Goal: Information Seeking & Learning: Learn about a topic

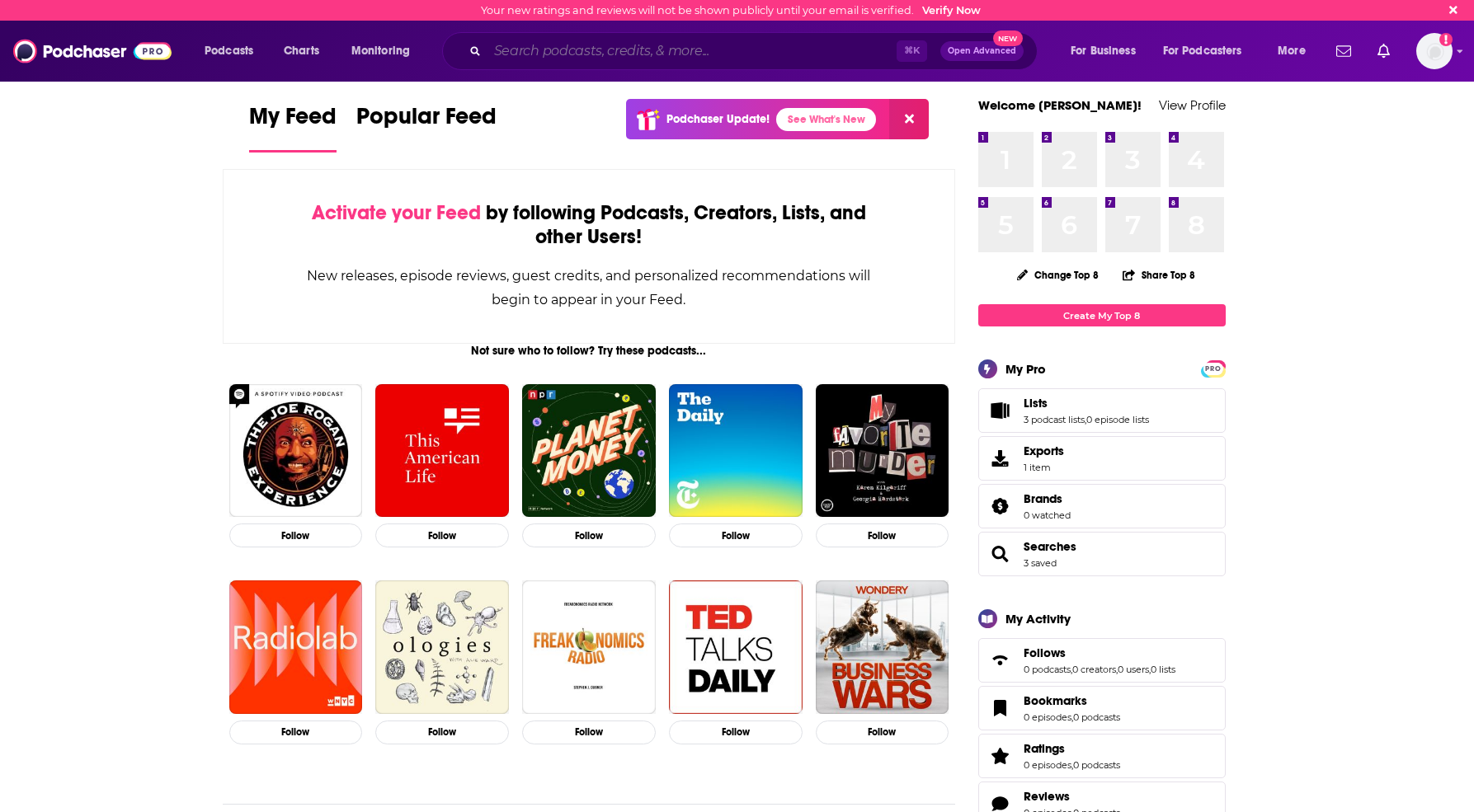
click at [519, 50] on input "Search podcasts, credits, & more..." at bounding box center [692, 51] width 409 height 26
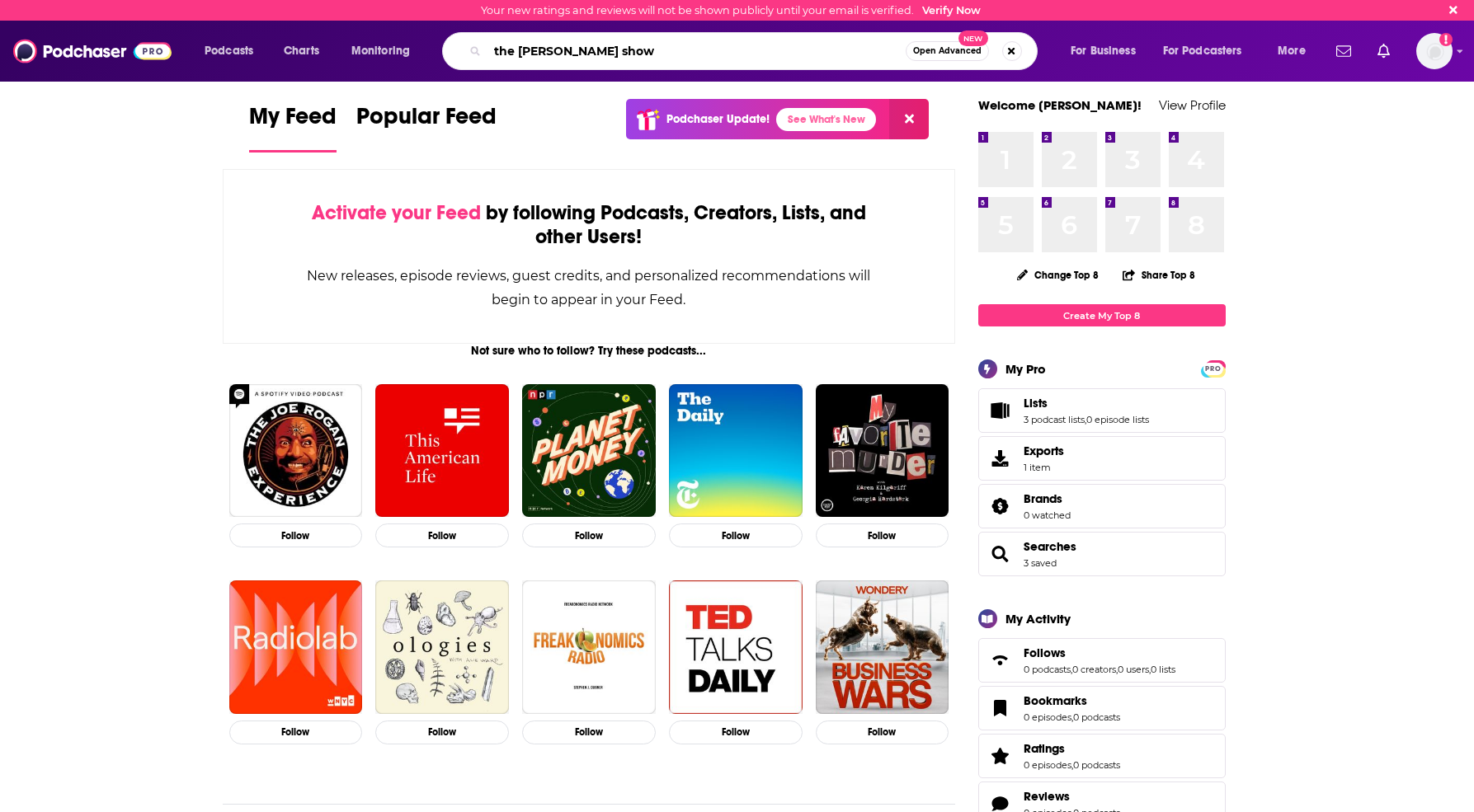
type input "the [PERSON_NAME] show"
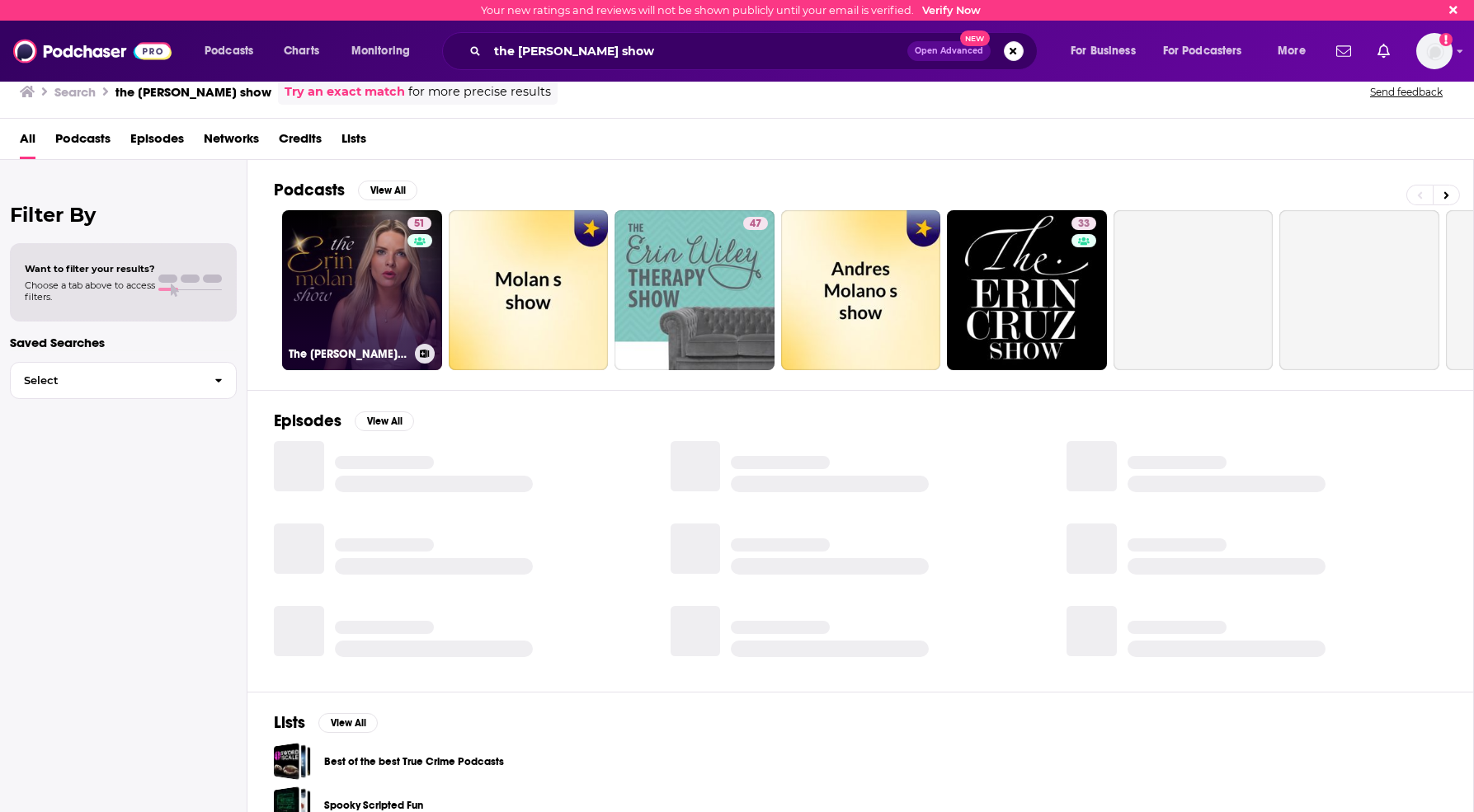
click at [362, 296] on link "51 The [PERSON_NAME] Show" at bounding box center [362, 290] width 160 height 160
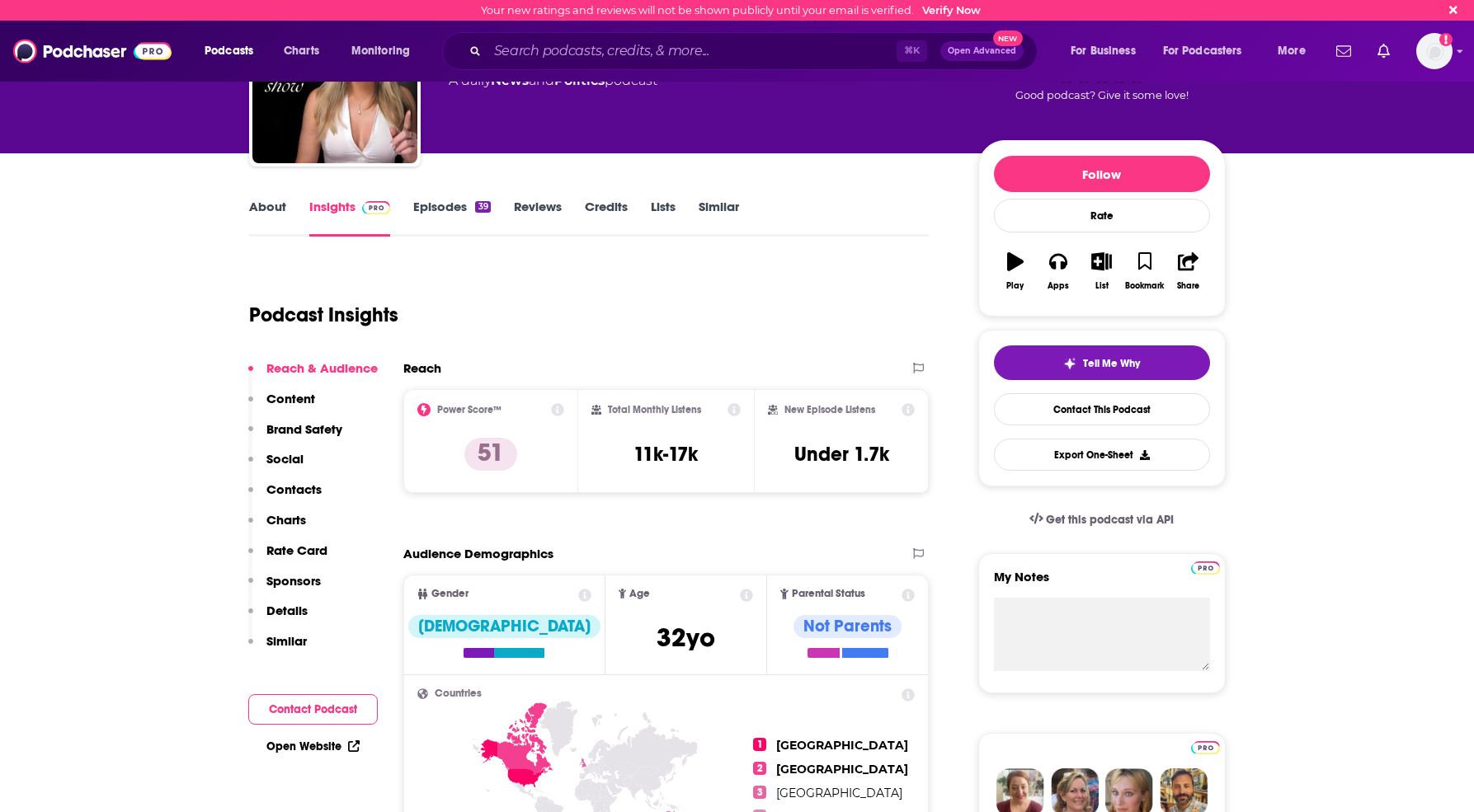
scroll to position [116, 0]
click at [267, 207] on link "About" at bounding box center [268, 217] width 37 height 38
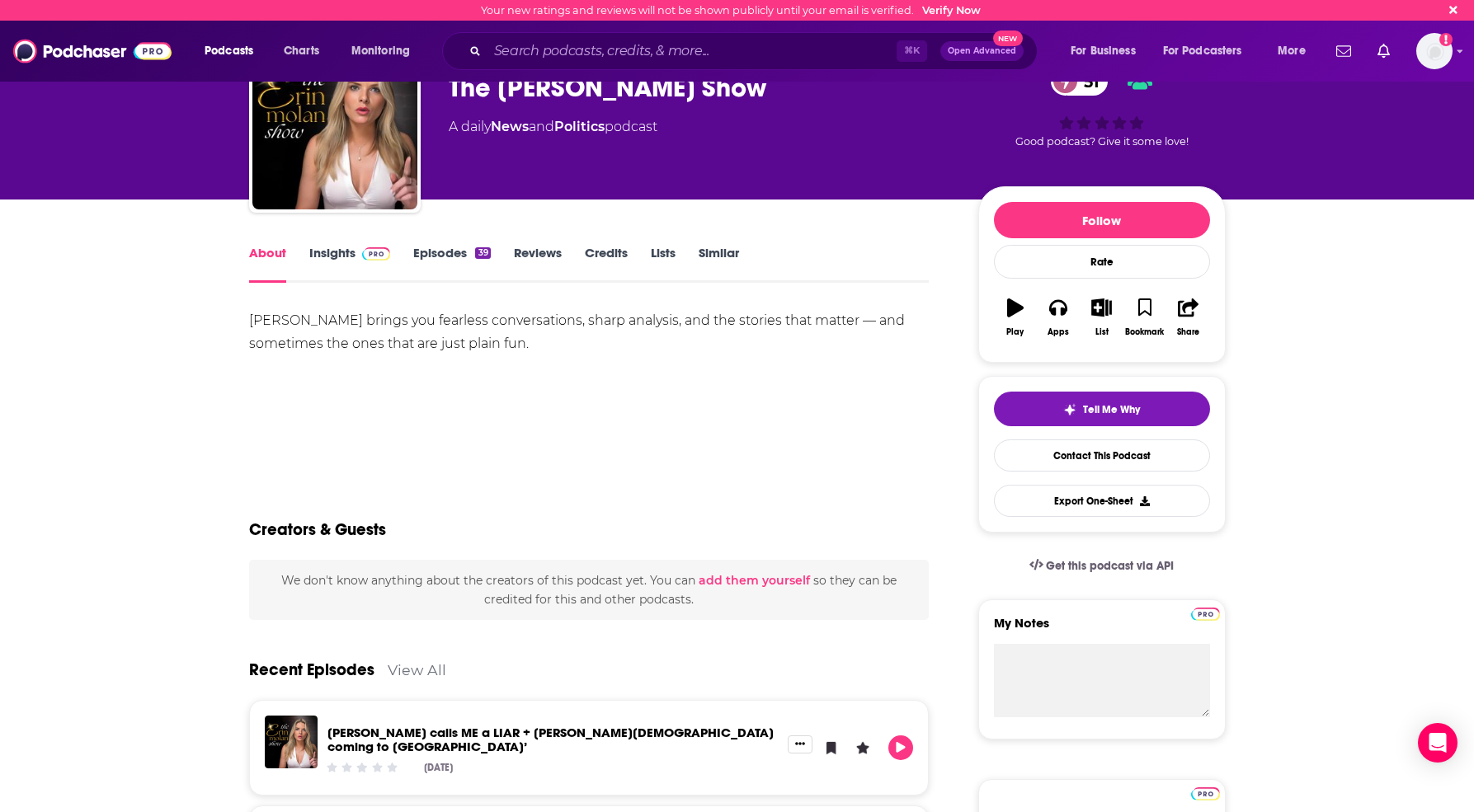
scroll to position [72, 0]
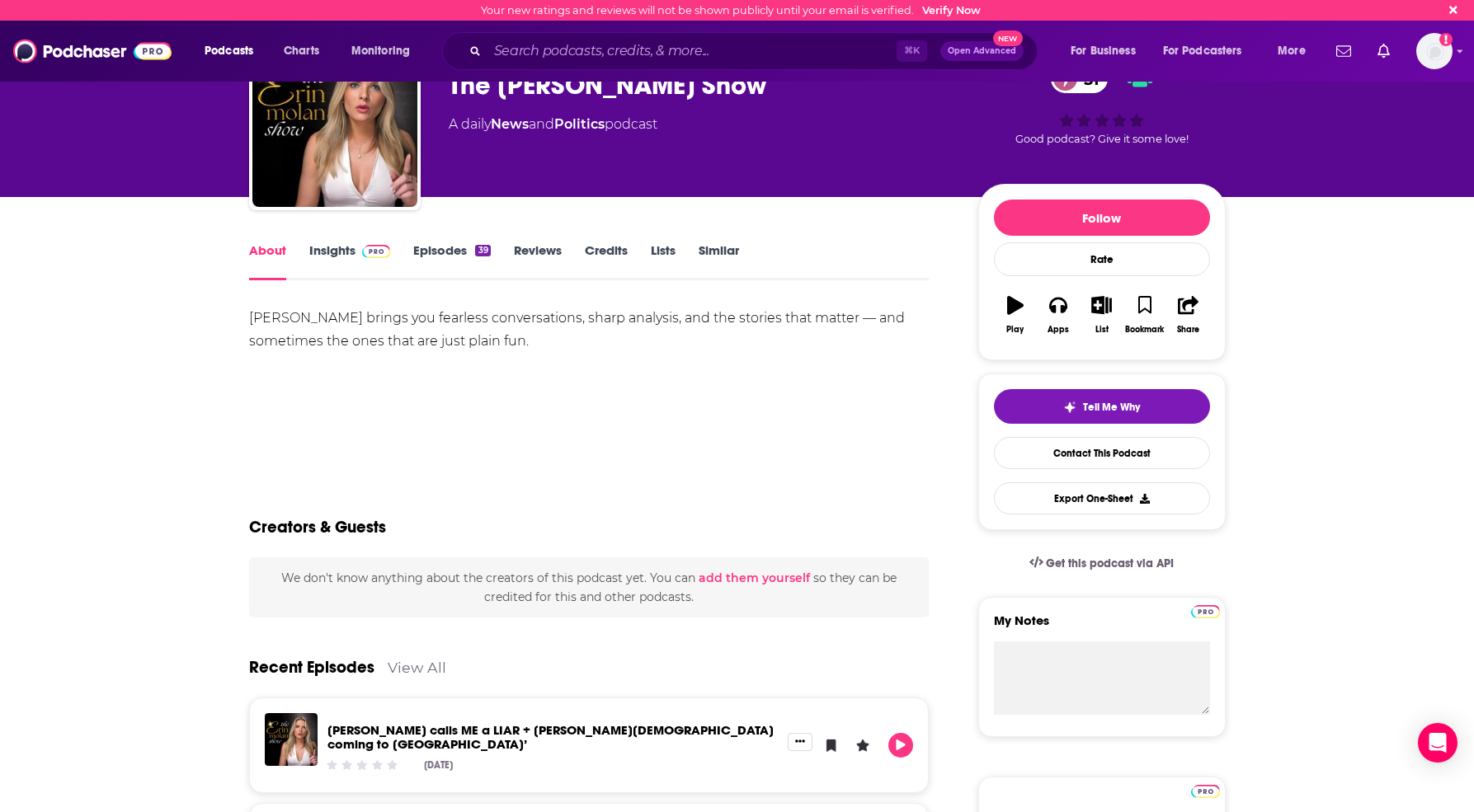
click at [343, 253] on link "Insights" at bounding box center [350, 261] width 81 height 38
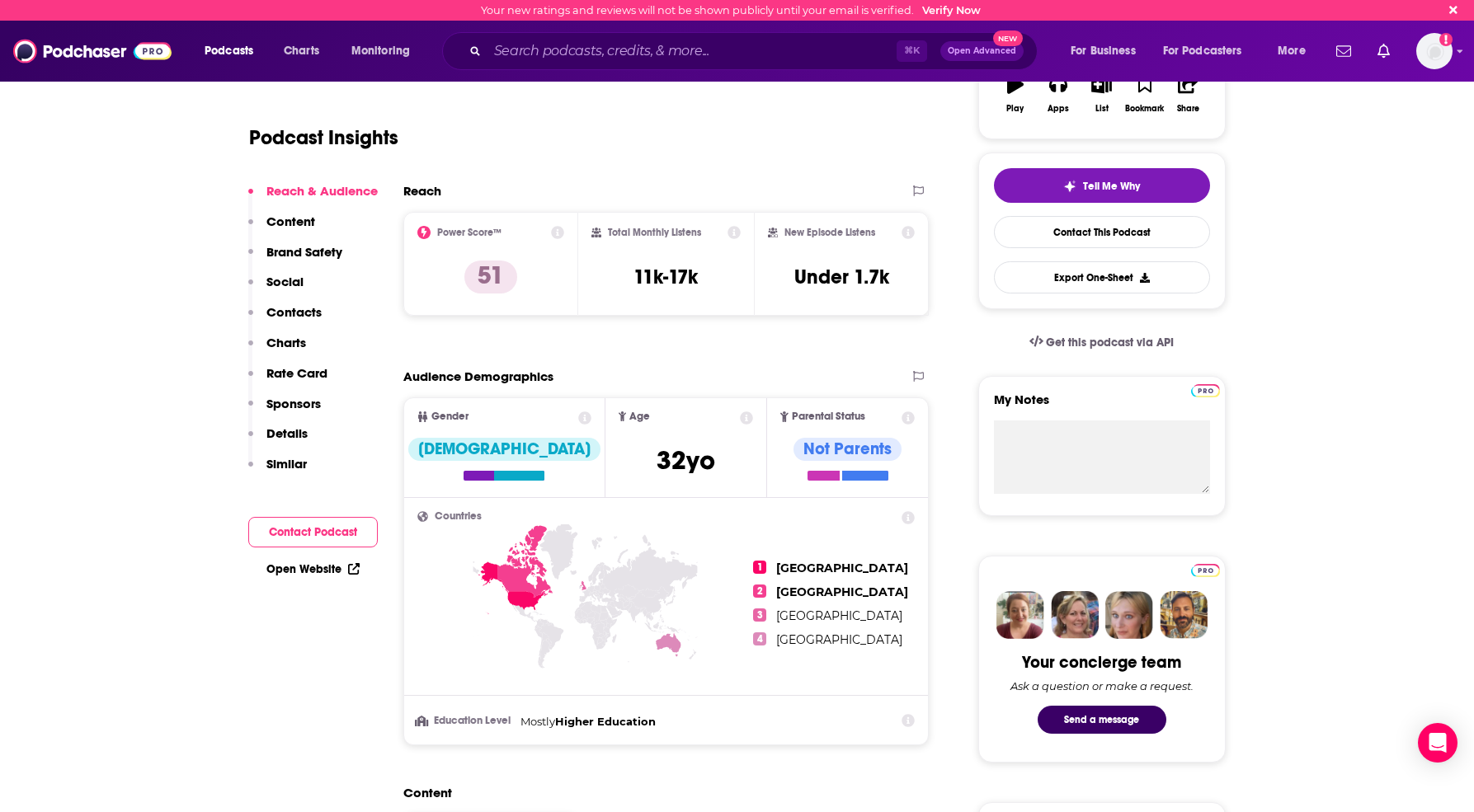
scroll to position [300, 0]
